Goal: Information Seeking & Learning: Stay updated

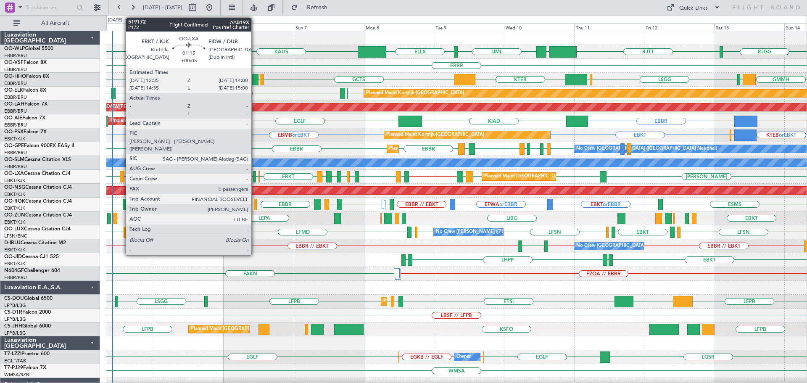
click at [122, 175] on div at bounding box center [122, 176] width 4 height 11
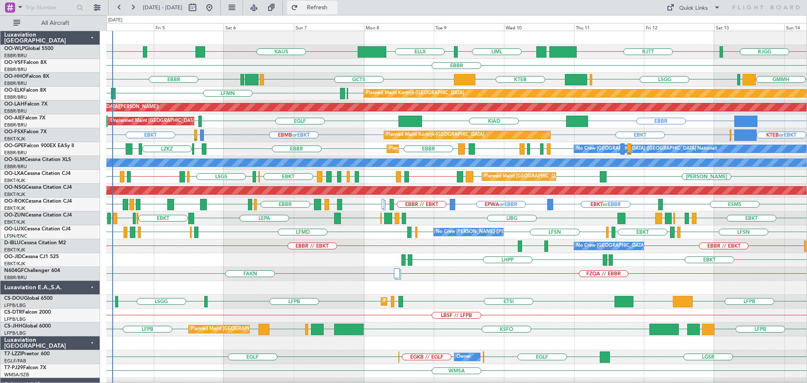
click at [332, 5] on span "Refresh" at bounding box center [317, 8] width 35 height 6
click at [157, 177] on div "EBBR [GEOGRAPHIC_DATA] [PERSON_NAME] EBBR // EBOS LFTH EBLG LIML LFMN EBKT LFTZ…" at bounding box center [456, 177] width 701 height 14
click at [296, 82] on div "LSGG LIMC KTEB GCTS GMMH [GEOGRAPHIC_DATA] [GEOGRAPHIC_DATA] GMMH LIRS" at bounding box center [456, 80] width 701 height 14
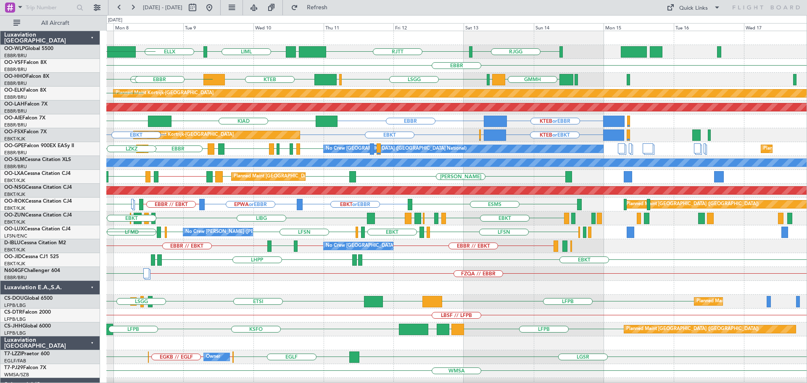
click at [454, 139] on div "RJTT LTCG LIML ELLX [PERSON_NAME] [GEOGRAPHIC_DATA] KTEB [GEOGRAPHIC_DATA] [GEO…" at bounding box center [456, 274] width 701 height 486
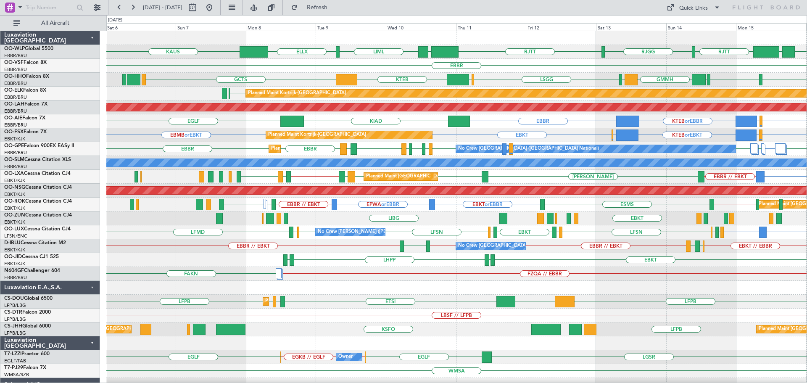
click at [450, 137] on div "Planned Maint Kortrijk-[GEOGRAPHIC_DATA] EBKT EBMB or EBKT EBKT LSGG or EBKT KT…" at bounding box center [456, 135] width 701 height 14
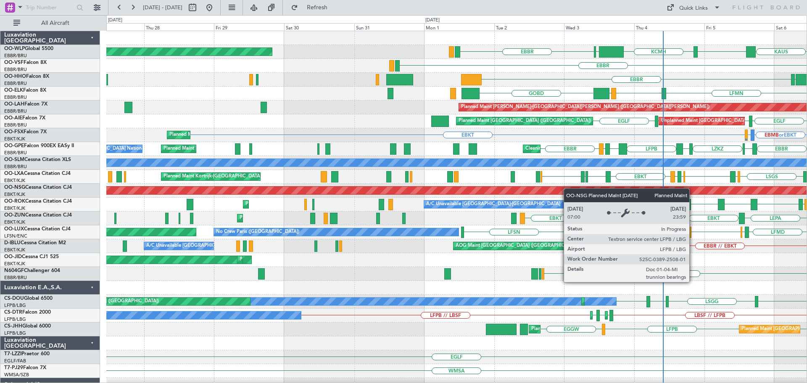
click at [571, 188] on div "[PERSON_NAME] KTEB KCMH EBLG [GEOGRAPHIC_DATA] Planned Maint [GEOGRAPHIC_DATA] …" at bounding box center [456, 281] width 701 height 500
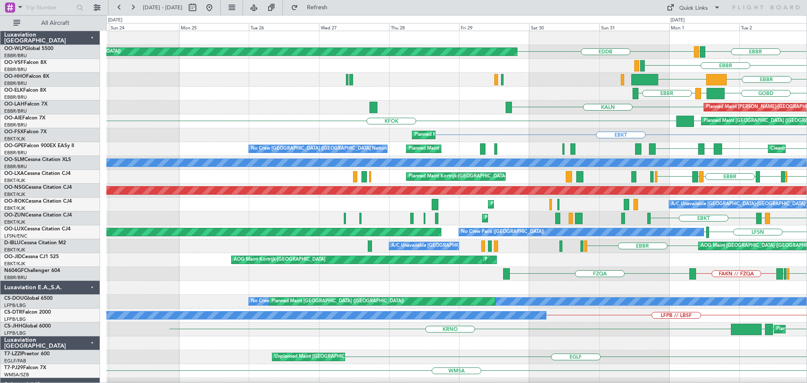
click at [545, 184] on div "Planned Maint [GEOGRAPHIC_DATA] ([GEOGRAPHIC_DATA]) EDDB [GEOGRAPHIC_DATA] LIRZ…" at bounding box center [456, 294] width 701 height 527
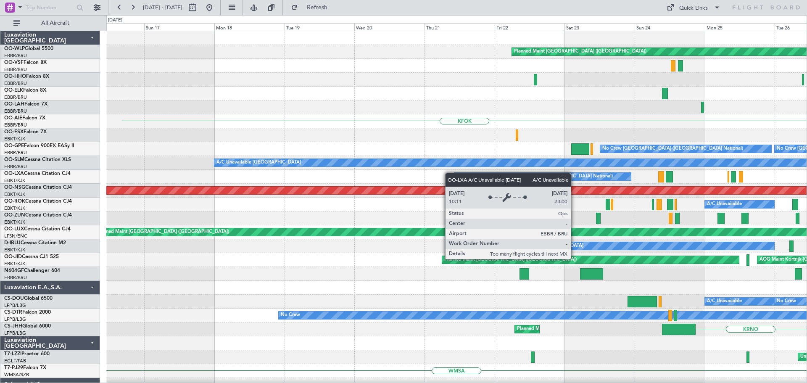
click at [484, 177] on div "Planned Maint [GEOGRAPHIC_DATA] ([GEOGRAPHIC_DATA]) KFOK Planned Maint [GEOGRAP…" at bounding box center [456, 294] width 701 height 527
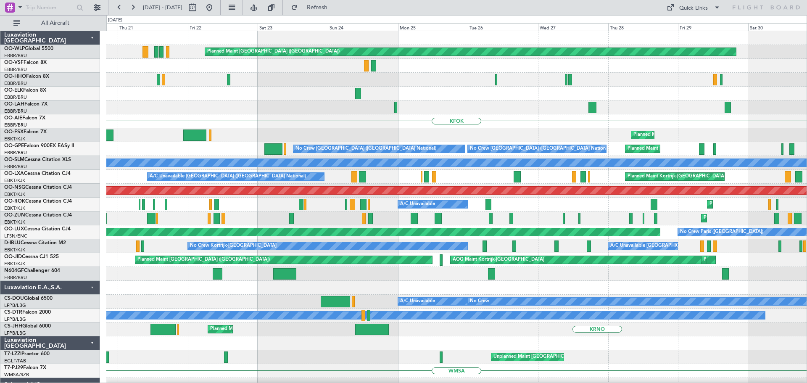
click at [309, 156] on div "Planned Maint [GEOGRAPHIC_DATA] ([GEOGRAPHIC_DATA]) Planned [GEOGRAPHIC_DATA][P…" at bounding box center [456, 274] width 701 height 486
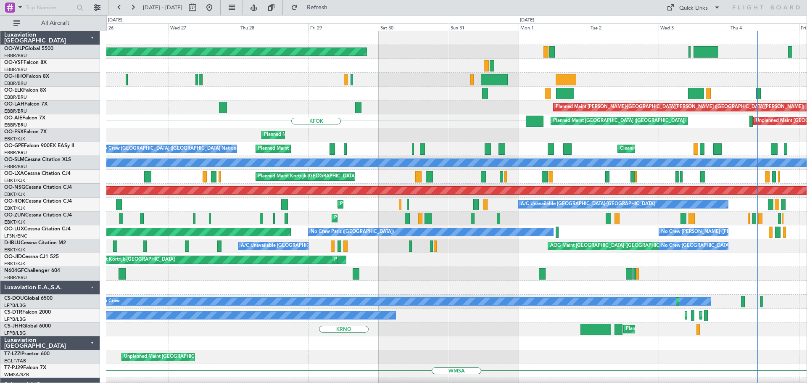
click at [220, 132] on div "Planned Maint Kortrijk-[GEOGRAPHIC_DATA]" at bounding box center [456, 135] width 701 height 14
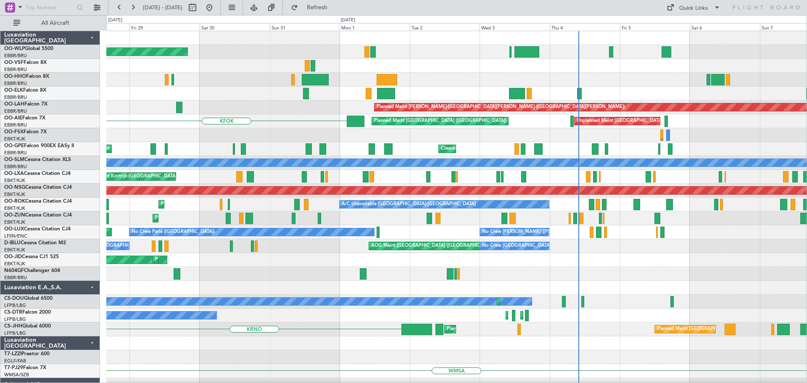
click at [232, 137] on div "Planned Maint Kortrijk-[GEOGRAPHIC_DATA] Planned Maint [GEOGRAPHIC_DATA]-[GEOGR…" at bounding box center [456, 135] width 701 height 14
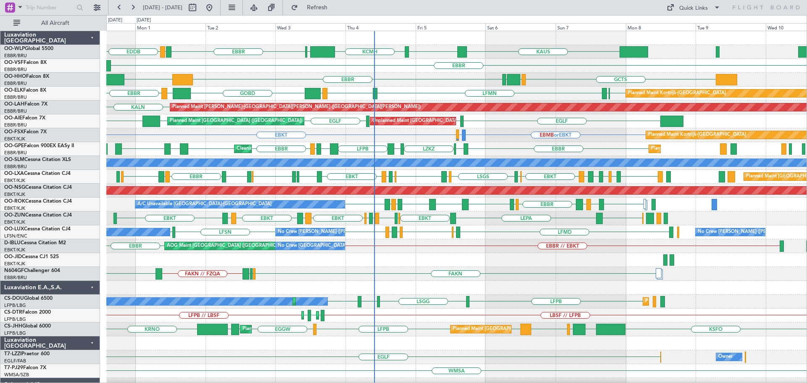
click at [509, 147] on div "[PERSON_NAME] EDDB KTEB KCMH EBLG [GEOGRAPHIC_DATA] LIRZ Planned Maint [GEOGRAP…" at bounding box center [456, 294] width 701 height 527
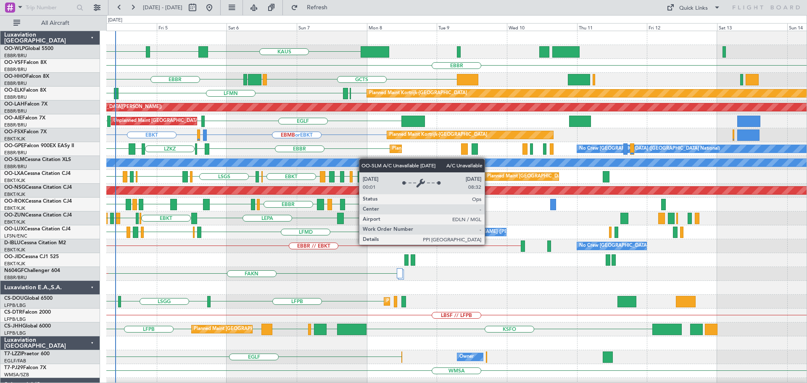
click at [344, 162] on div "[PERSON_NAME] KTEB KCMH EBLG [GEOGRAPHIC_DATA] [GEOGRAPHIC_DATA] GCTS GMMH [GEO…" at bounding box center [456, 294] width 701 height 527
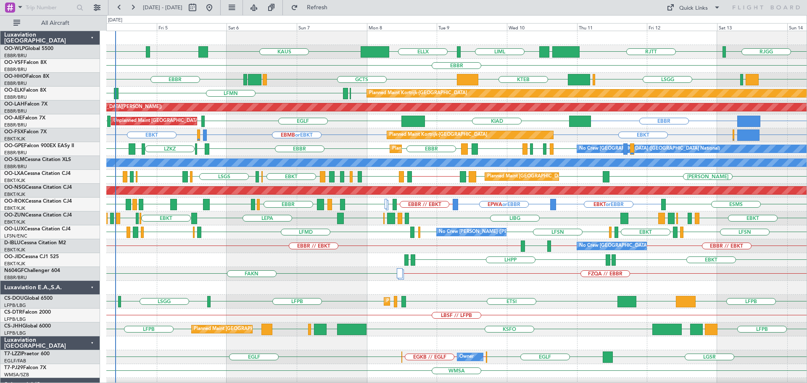
click at [273, 247] on div "EBKT // EBBR [GEOGRAPHIC_DATA] EBBR // EBKT EBBR // EBKT No Crew [GEOGRAPHIC_DA…" at bounding box center [456, 246] width 701 height 14
click at [286, 92] on div "EBKT [GEOGRAPHIC_DATA] LFMN [GEOGRAPHIC_DATA] Planned Maint [GEOGRAPHIC_DATA]-[…" at bounding box center [456, 94] width 701 height 14
click at [335, 6] on span "Refresh" at bounding box center [317, 8] width 35 height 6
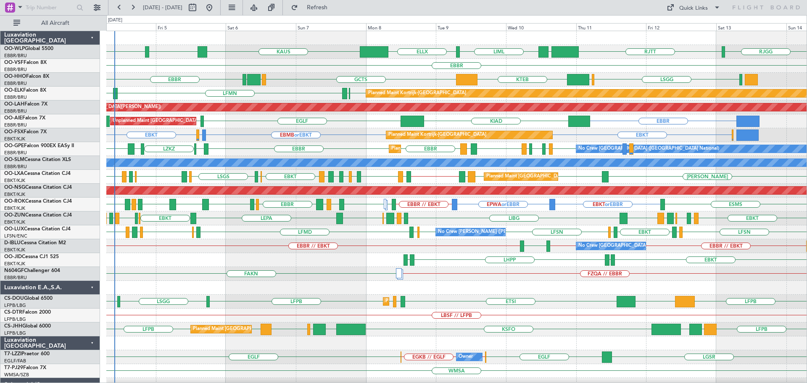
click at [309, 87] on div "[PERSON_NAME] KTEB KCMH [GEOGRAPHIC_DATA] LTCG LIML ELLX [GEOGRAPHIC_DATA] EBLG…" at bounding box center [456, 281] width 701 height 500
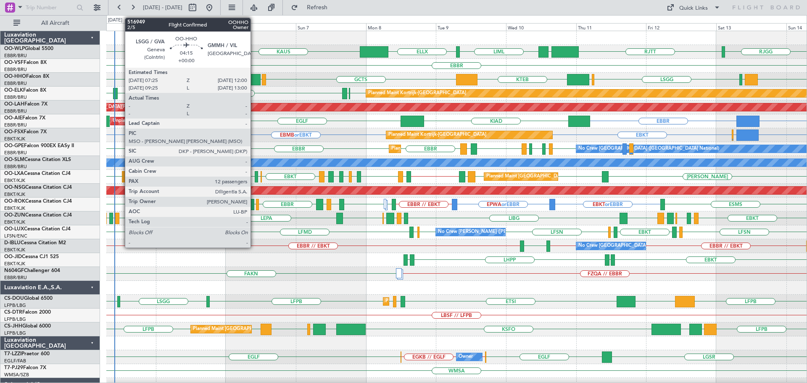
click at [254, 77] on div at bounding box center [253, 79] width 13 height 11
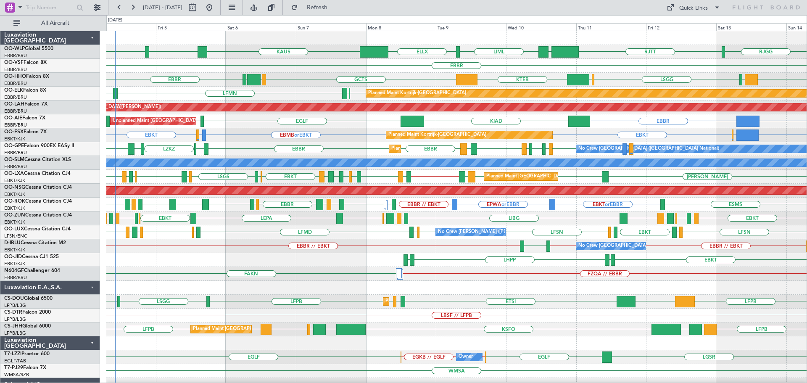
click at [293, 77] on div "LSGG [GEOGRAPHIC_DATA] [GEOGRAPHIC_DATA] LIMC KTEB GCTS GMMH GMMH LIRS" at bounding box center [456, 80] width 701 height 14
click at [234, 132] on div "Planned Maint Kortrijk-[GEOGRAPHIC_DATA] EBMB or EBKT LSZH or EBKT EBKT EBKT KT…" at bounding box center [456, 135] width 701 height 14
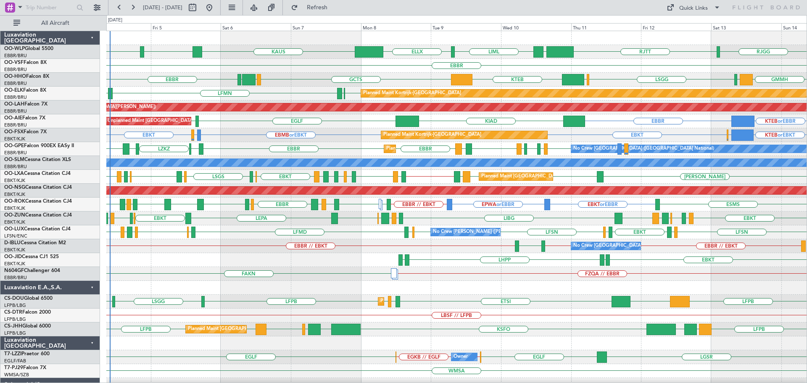
click at [229, 135] on div "Planned Maint Kortrijk-[GEOGRAPHIC_DATA] EBMB or EBKT LSZH or EBKT EBKT EBKT KT…" at bounding box center [456, 135] width 701 height 14
